Goal: Transaction & Acquisition: Book appointment/travel/reservation

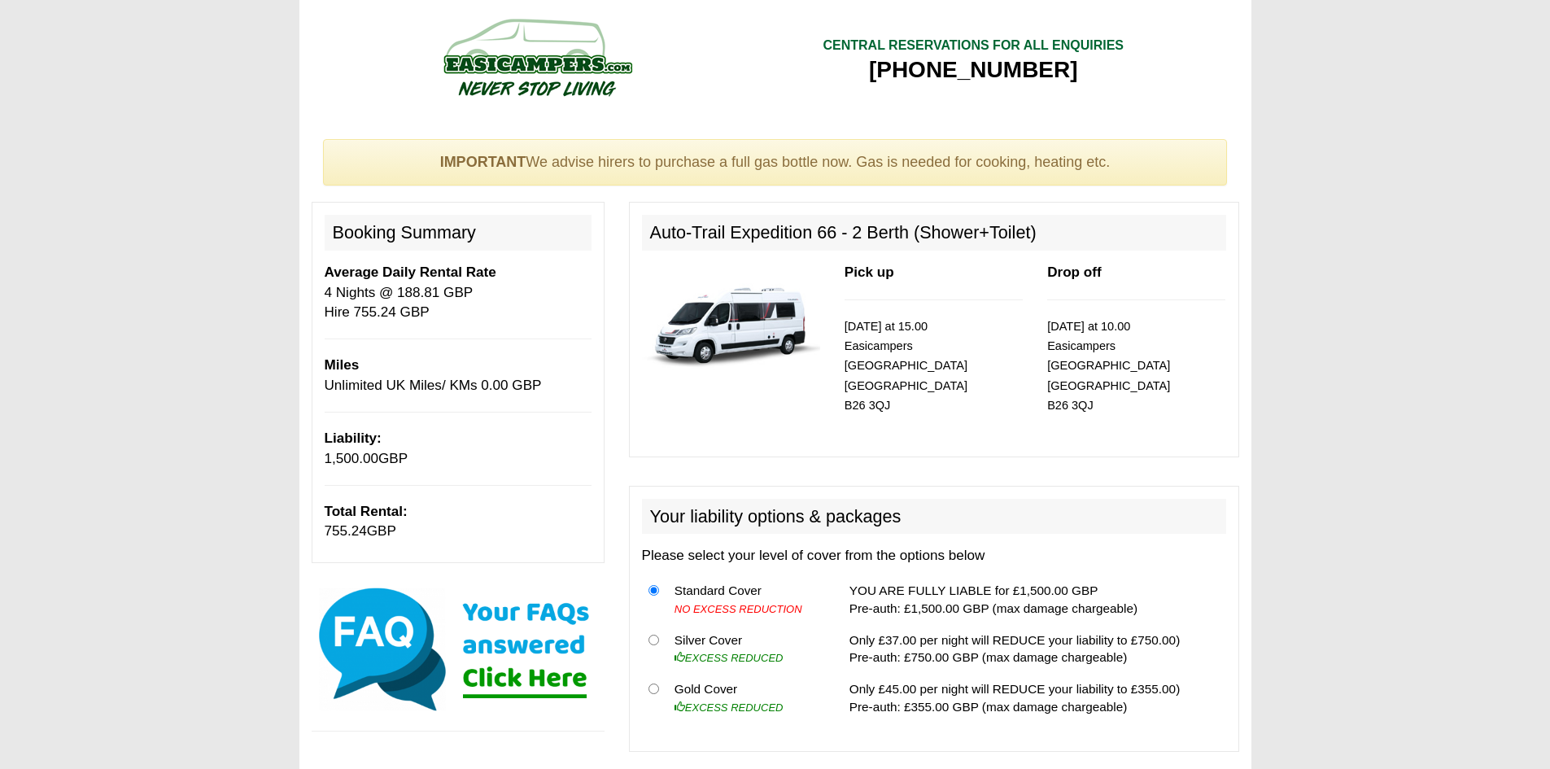
click at [766, 338] on img at bounding box center [731, 320] width 178 height 115
drag, startPoint x: 736, startPoint y: 228, endPoint x: 833, endPoint y: 224, distance: 97.7
click at [833, 224] on h2 "Auto-Trail Expedition 66 - 2 Berth (Shower+Toilet)" at bounding box center [934, 233] width 584 height 36
click at [563, 632] on img at bounding box center [458, 649] width 293 height 130
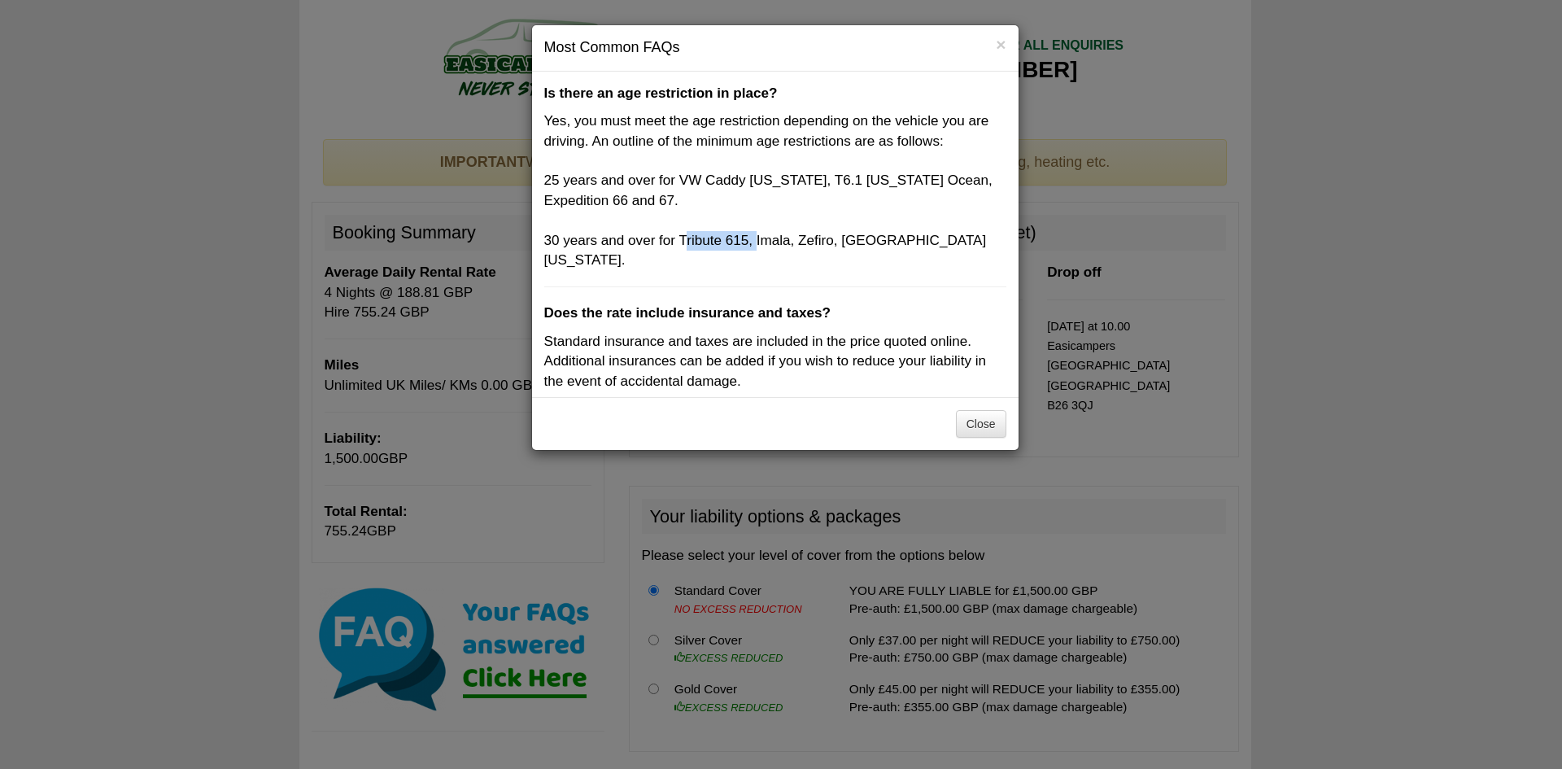
drag, startPoint x: 682, startPoint y: 240, endPoint x: 753, endPoint y: 243, distance: 71.7
click at [753, 243] on p "Yes, you must meet the age restriction depending on the vehicle you are driving…" at bounding box center [775, 190] width 462 height 159
click at [1370, 286] on div "× Most Common FAQs Is there an age restriction in place? Yes, you must meet the…" at bounding box center [781, 384] width 1562 height 769
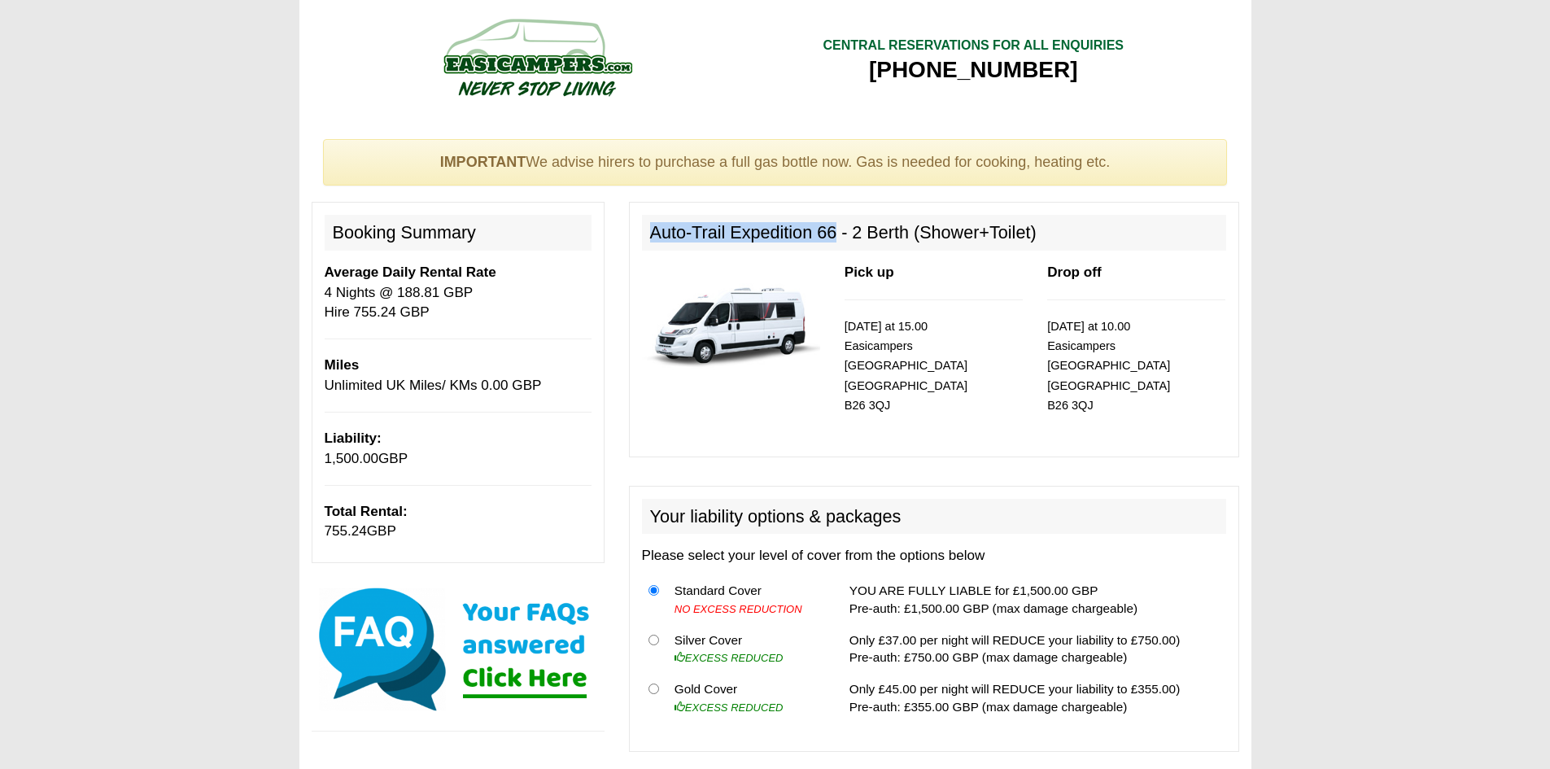
drag, startPoint x: 648, startPoint y: 230, endPoint x: 836, endPoint y: 227, distance: 188.0
click at [836, 227] on h2 "Auto-Trail Expedition 66 - 2 Berth (Shower+Toilet)" at bounding box center [934, 233] width 584 height 36
copy h2 "Auto-Trail Expedition 66"
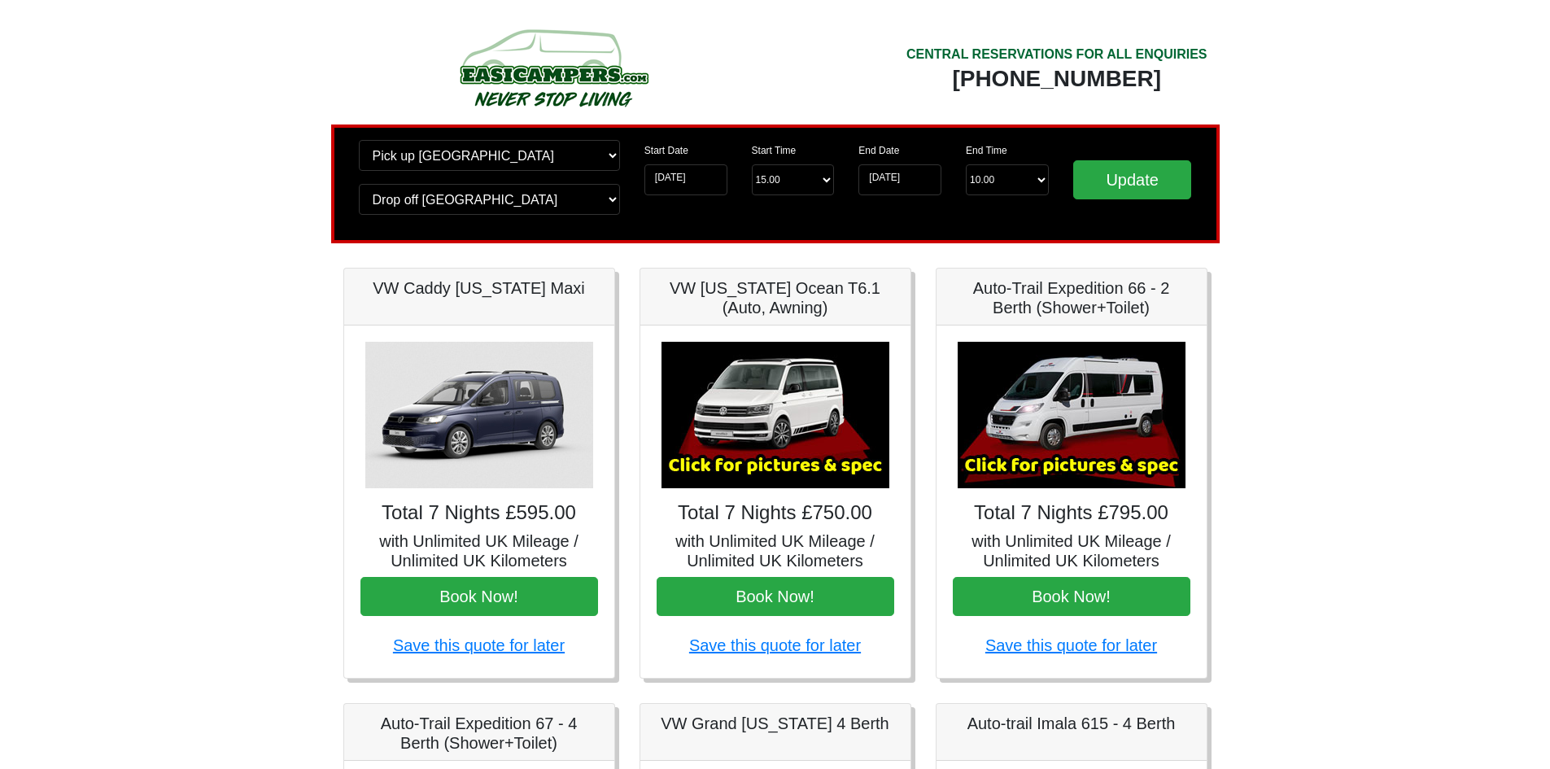
click at [529, 52] on img at bounding box center [553, 67] width 309 height 89
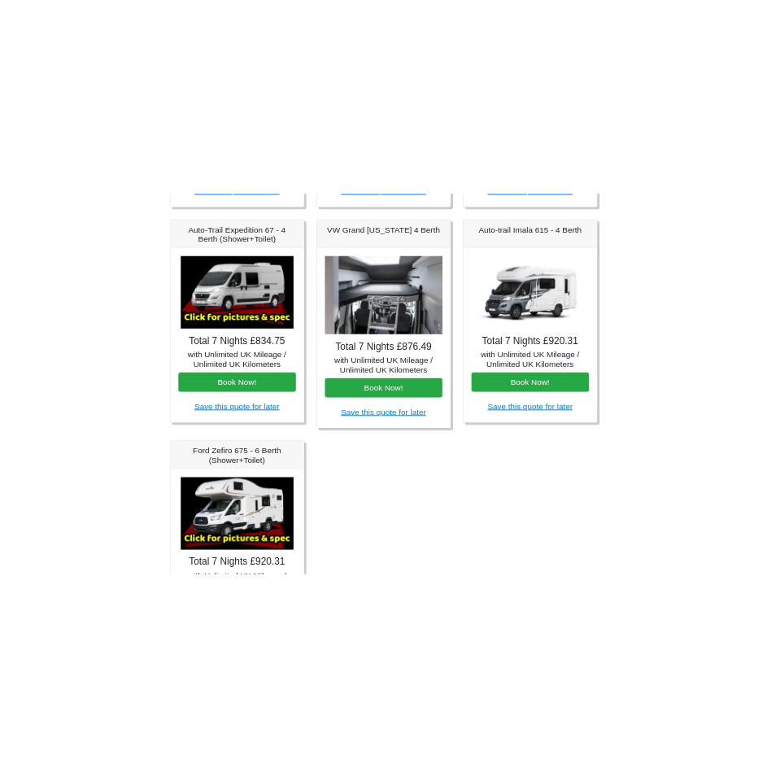
scroll to position [570, 0]
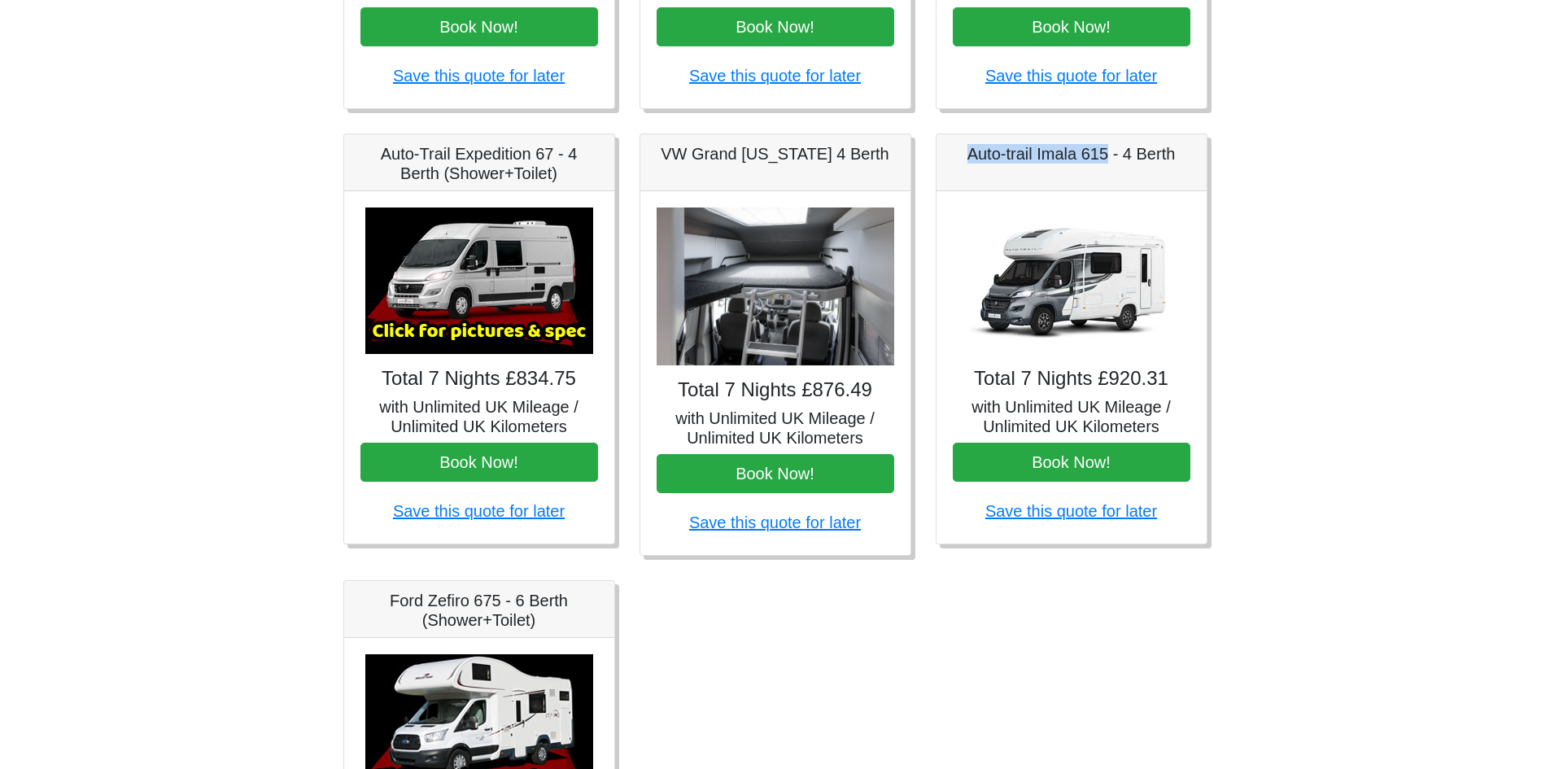
drag, startPoint x: 964, startPoint y: 155, endPoint x: 1110, endPoint y: 159, distance: 145.7
click at [1110, 159] on h5 "Auto-trail Imala 615 - 4 Berth" at bounding box center [1072, 154] width 238 height 20
drag, startPoint x: 675, startPoint y: 154, endPoint x: 812, endPoint y: 146, distance: 136.9
click at [782, 146] on h5 "VW Grand [US_STATE] 4 Berth" at bounding box center [776, 154] width 238 height 20
click at [815, 146] on h5 "VW Grand [US_STATE] 4 Berth" at bounding box center [776, 154] width 238 height 20
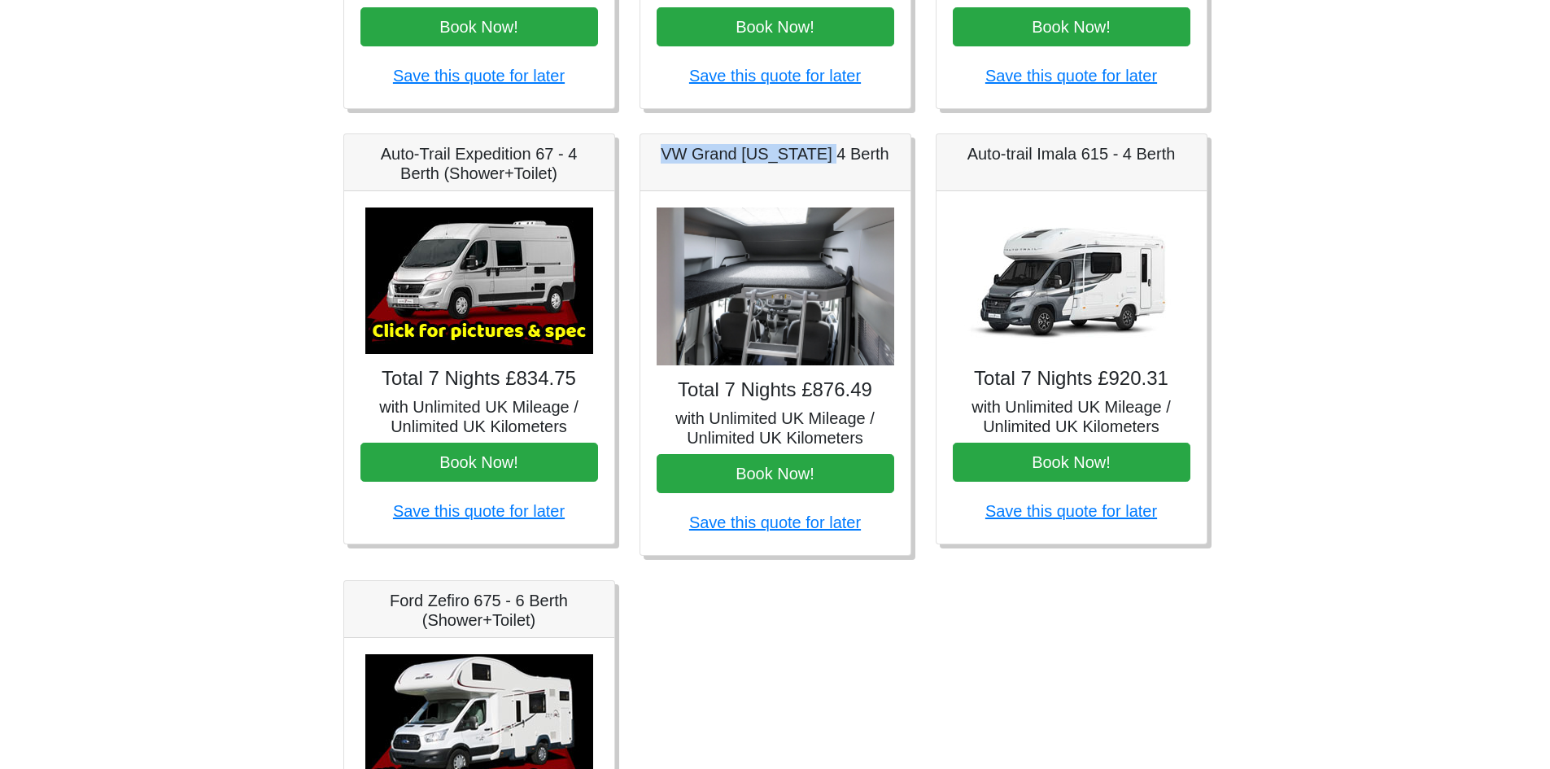
drag, startPoint x: 826, startPoint y: 151, endPoint x: 718, endPoint y: 148, distance: 108.3
click at [658, 151] on h5 "VW Grand [US_STATE] 4 Berth" at bounding box center [776, 154] width 238 height 20
click at [850, 148] on h5 "VW Grand [US_STATE] 4 Berth" at bounding box center [776, 154] width 238 height 20
click at [846, 149] on h5 "VW Grand [US_STATE] 4 Berth" at bounding box center [776, 154] width 238 height 20
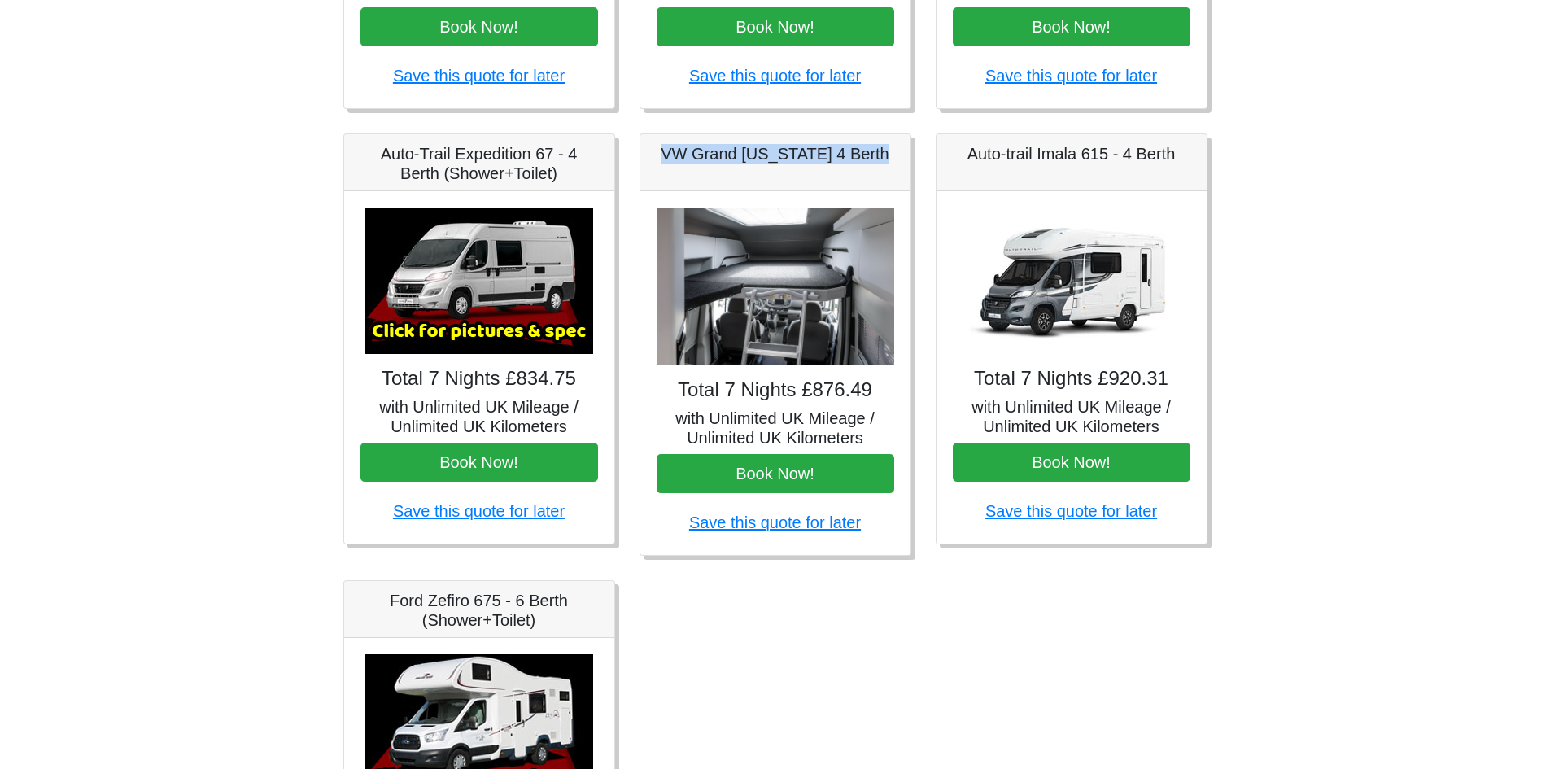
click at [846, 149] on h5 "VW Grand [US_STATE] 4 Berth" at bounding box center [776, 154] width 238 height 20
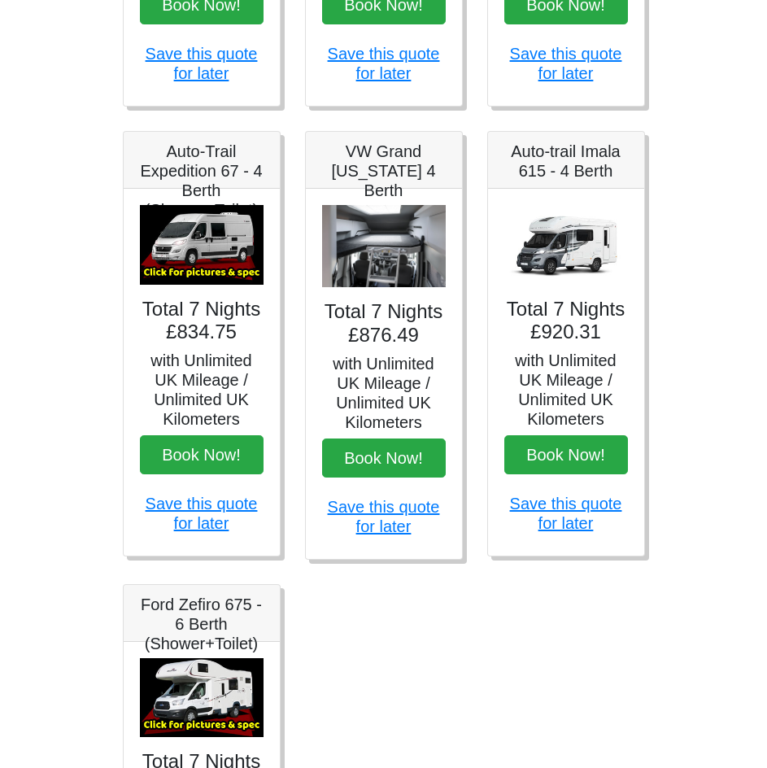
click at [418, 669] on div "Fiat 500 3DR Manual Total 7 Nights £143.00 with Unlimited UK Mileage / Unlimite…" at bounding box center [384, 357] width 547 height 1353
